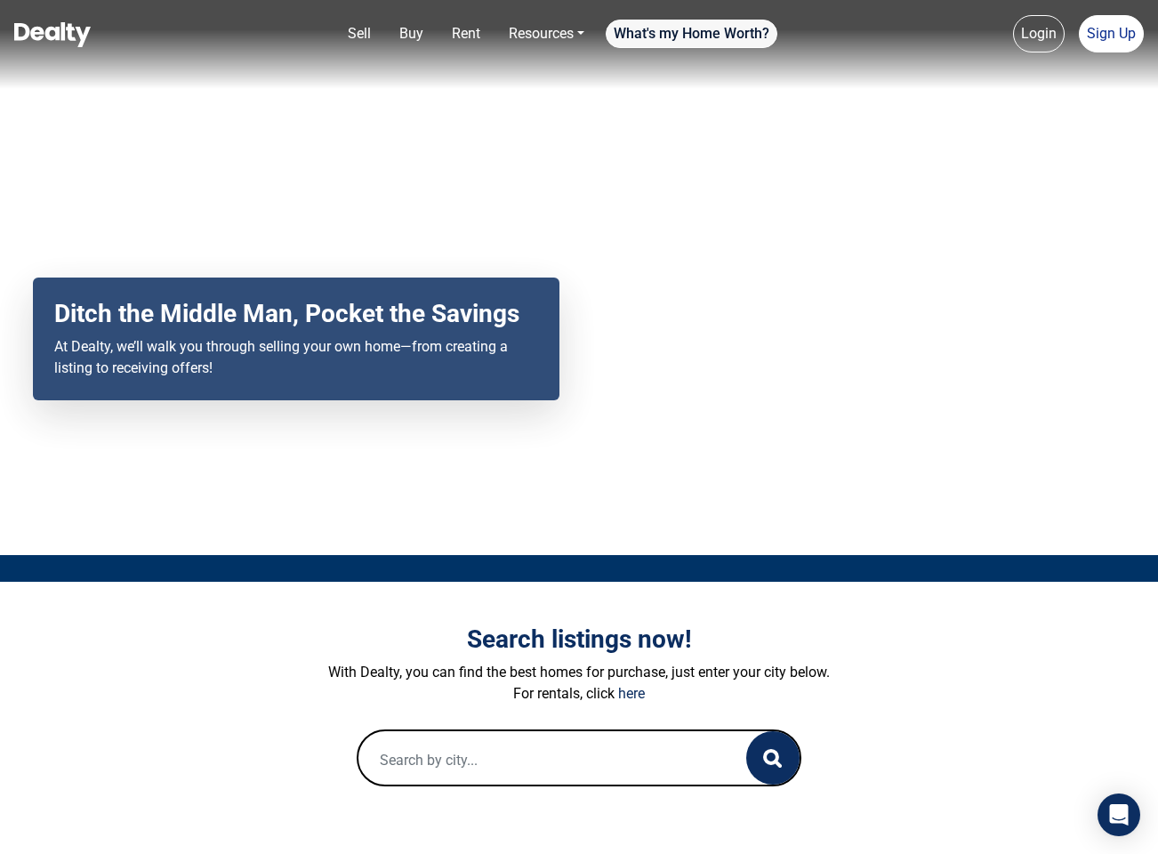
click at [700, 35] on link "What's my Home Worth?" at bounding box center [692, 34] width 172 height 28
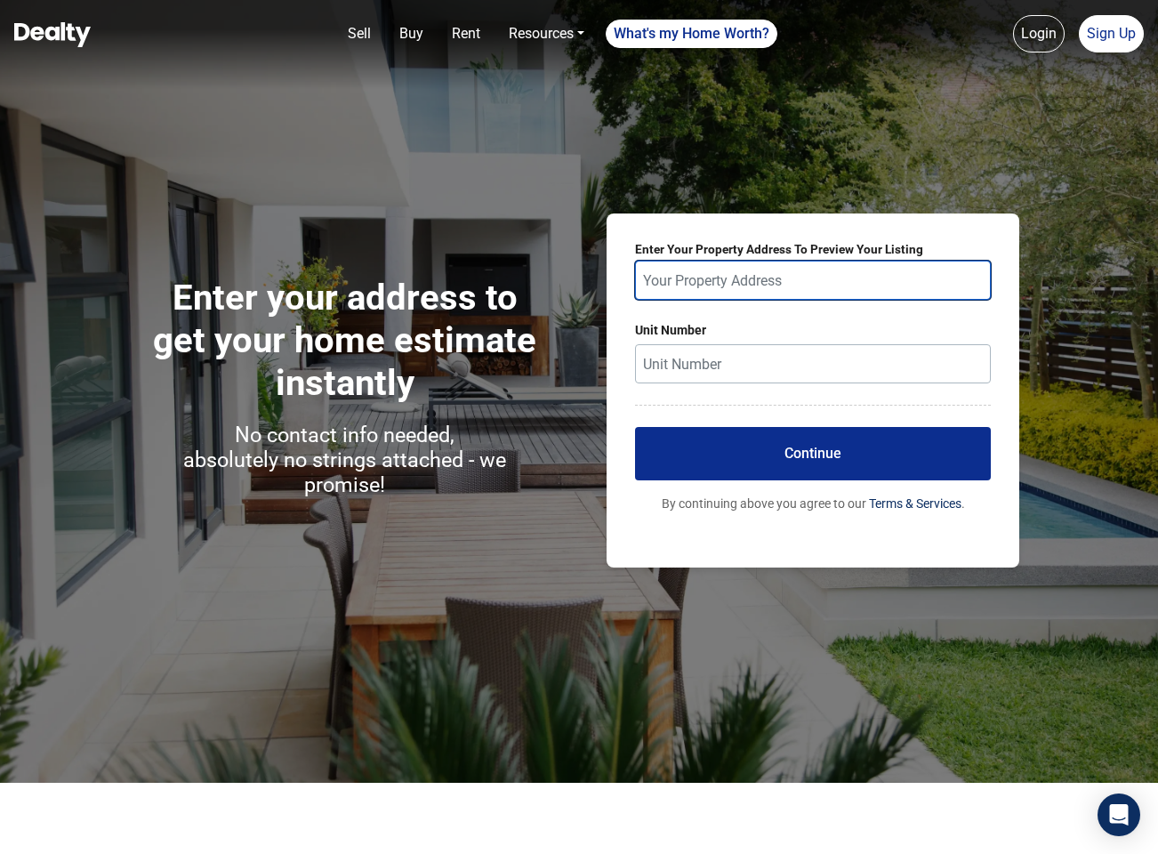
click at [714, 274] on input "text" at bounding box center [813, 280] width 356 height 39
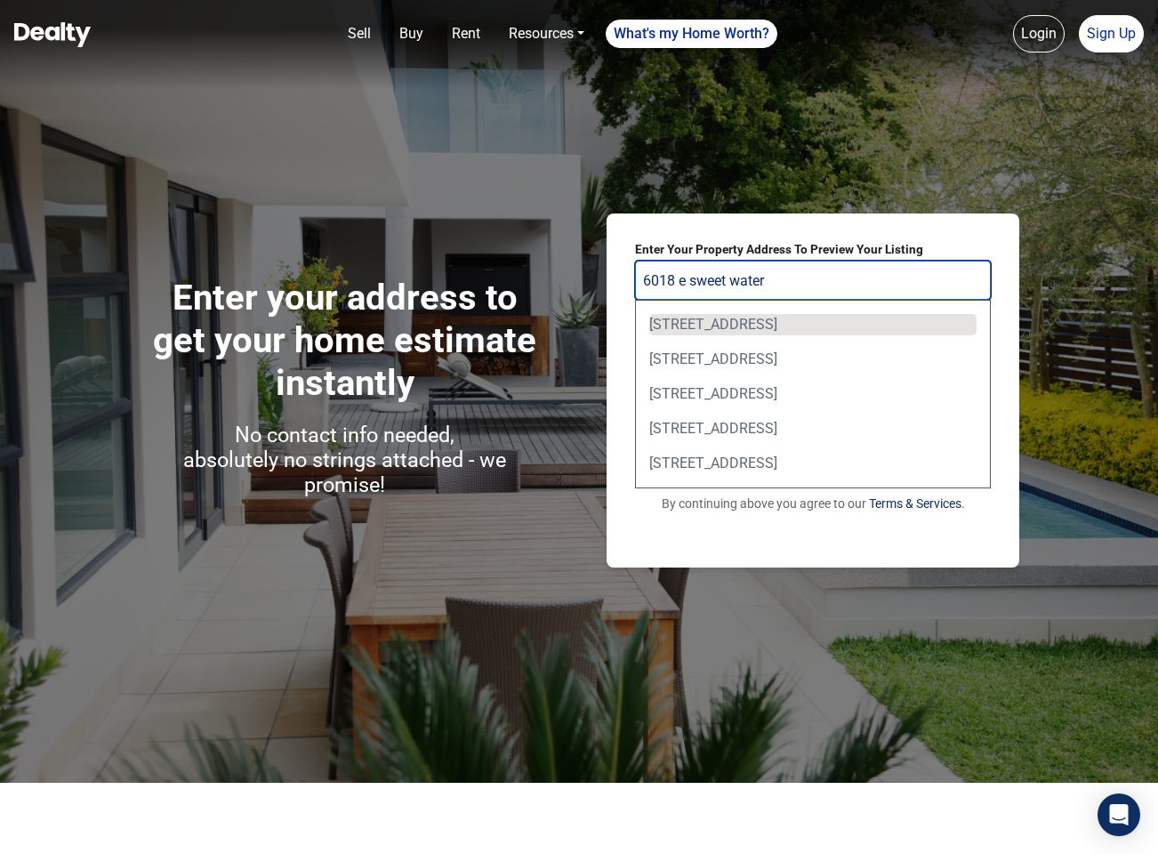
drag, startPoint x: 751, startPoint y: 310, endPoint x: 768, endPoint y: 323, distance: 21.7
click at [768, 323] on div "6018 East Sweetwater Avenue, Scottsdale, AZ, USA" at bounding box center [812, 324] width 327 height 21
type input "6018 East Sweetwater Avenue, Scottsdale, AZ, USA"
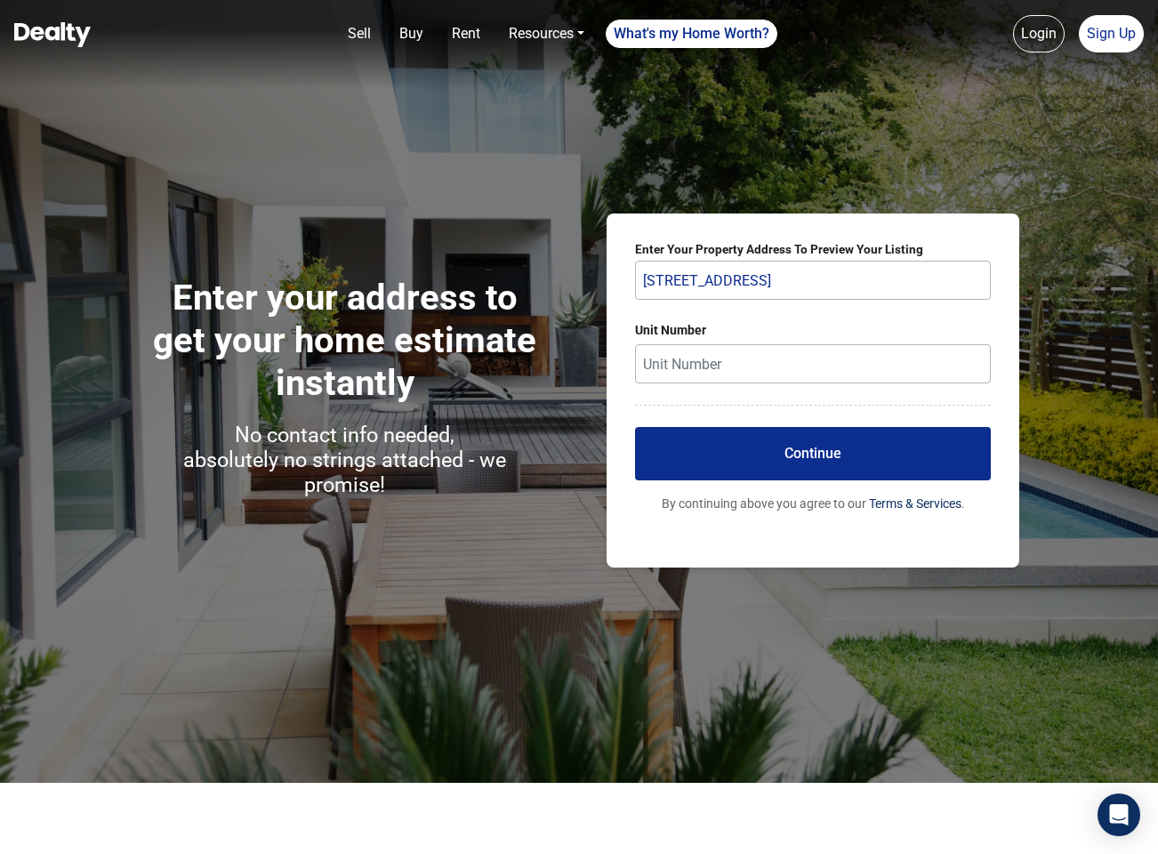
click at [811, 446] on button "Continue" at bounding box center [813, 453] width 356 height 53
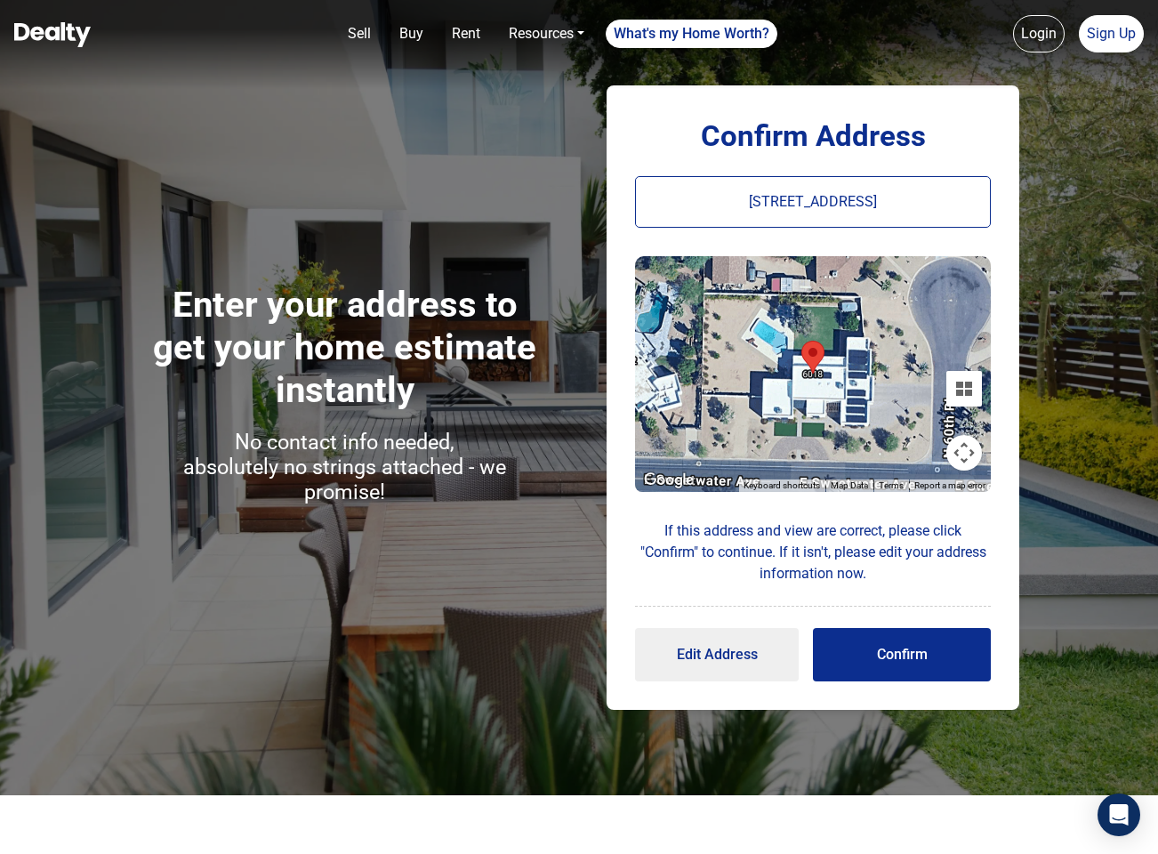
click at [910, 654] on button "Confirm" at bounding box center [902, 654] width 178 height 53
